Goal: Task Accomplishment & Management: Complete application form

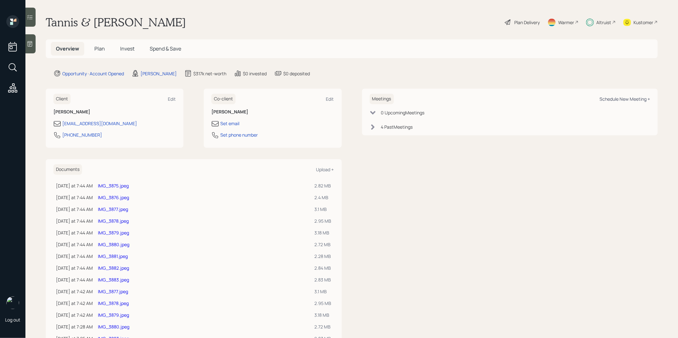
click at [639, 98] on div "Schedule New Meeting +" at bounding box center [624, 99] width 51 height 6
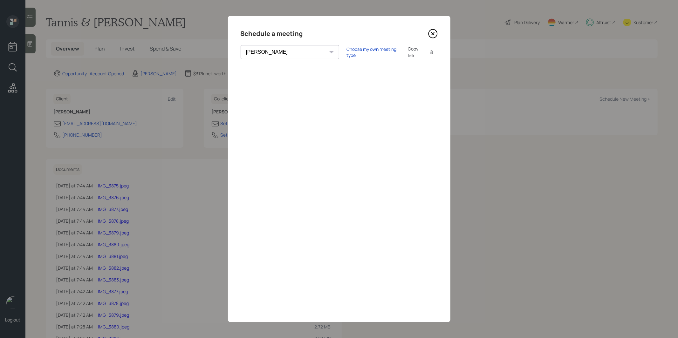
click at [270, 53] on select "[PERSON_NAME] [PERSON_NAME] [PERSON_NAME] [PERSON_NAME] [PERSON_NAME] [PERSON_N…" at bounding box center [290, 52] width 98 height 14
select select "ade3b313-576a-42c5-b346-1eb294908ae6"
click at [241, 45] on select "[PERSON_NAME] [PERSON_NAME] [PERSON_NAME] [PERSON_NAME] [PERSON_NAME] [PERSON_N…" at bounding box center [290, 52] width 98 height 14
click at [349, 50] on div "Choose my own meeting type" at bounding box center [373, 52] width 53 height 12
click at [432, 36] on icon at bounding box center [433, 34] width 10 height 10
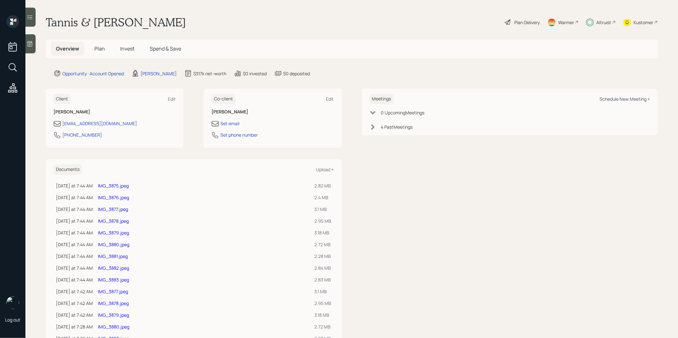
click at [608, 100] on div "Schedule New Meeting +" at bounding box center [624, 99] width 51 height 6
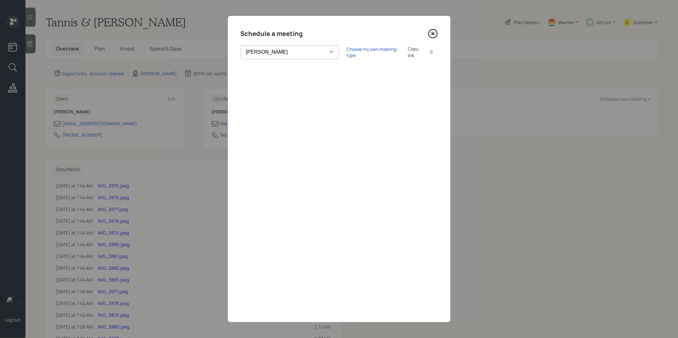
click at [283, 57] on select "[PERSON_NAME] [PERSON_NAME] [PERSON_NAME] [PERSON_NAME] [PERSON_NAME] [PERSON_N…" at bounding box center [290, 52] width 98 height 14
select select "ade3b313-576a-42c5-b346-1eb294908ae6"
click at [241, 45] on select "[PERSON_NAME] [PERSON_NAME] [PERSON_NAME] [PERSON_NAME] [PERSON_NAME] [PERSON_N…" at bounding box center [290, 52] width 98 height 14
click at [347, 49] on div "Choose my own meeting type" at bounding box center [373, 52] width 53 height 12
click at [431, 35] on icon at bounding box center [433, 34] width 10 height 10
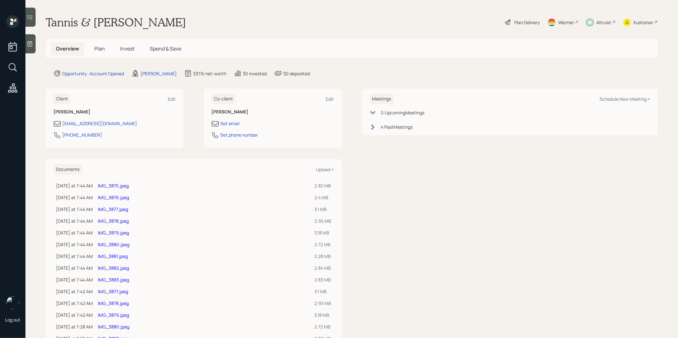
click at [125, 48] on span "Invest" at bounding box center [127, 48] width 14 height 7
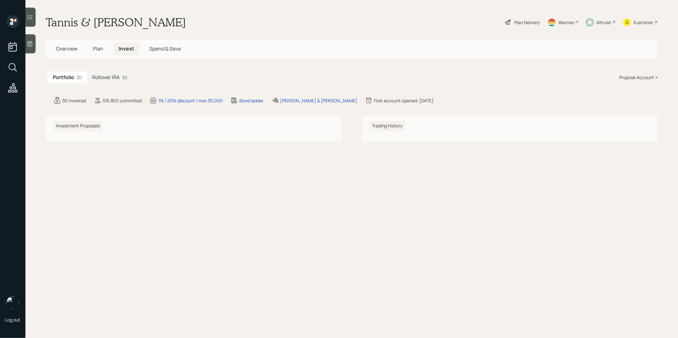
click at [116, 74] on h5 "Rollover IRA" at bounding box center [105, 77] width 27 height 6
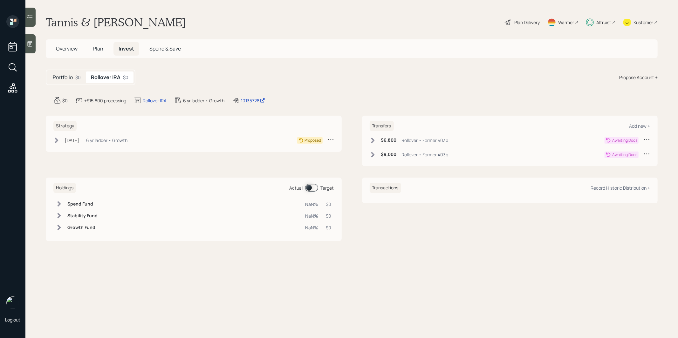
click at [56, 139] on icon at bounding box center [56, 140] width 6 height 6
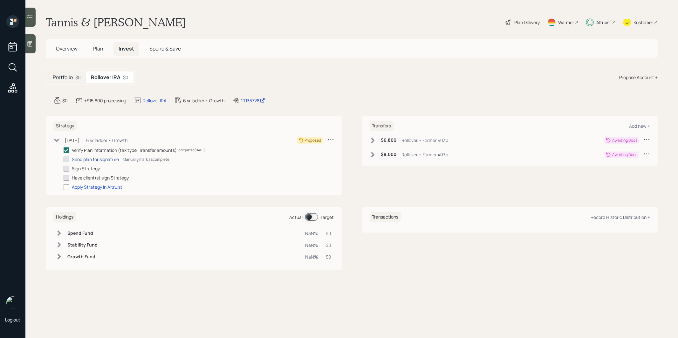
click at [83, 157] on div "Send plan for signature" at bounding box center [95, 159] width 47 height 7
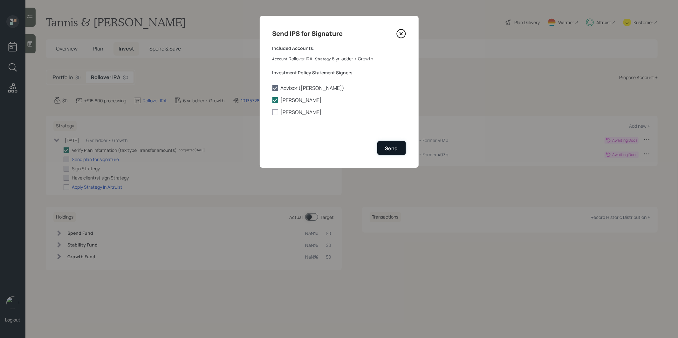
click at [394, 145] on div "Send" at bounding box center [391, 148] width 13 height 7
checkbox input "true"
